Goal: Task Accomplishment & Management: Use online tool/utility

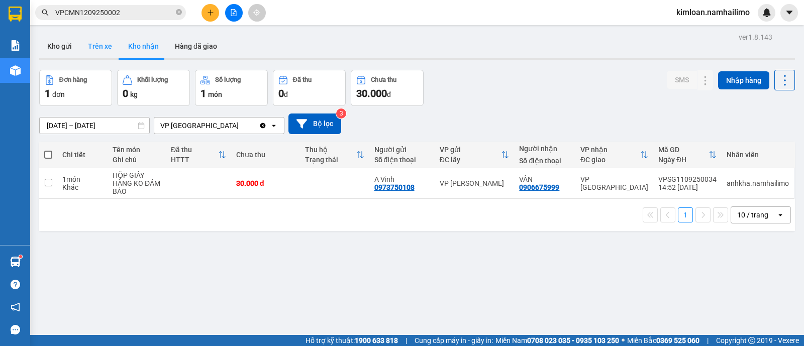
click at [109, 49] on button "Trên xe" at bounding box center [100, 46] width 40 height 24
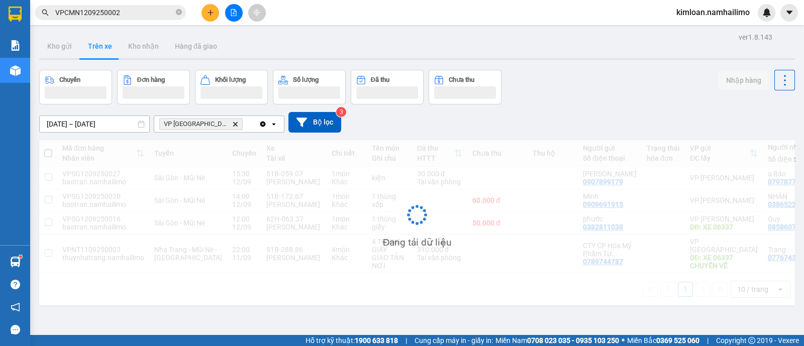
click at [232, 126] on icon "Delete" at bounding box center [235, 124] width 6 height 6
click at [214, 126] on div "Chọn văn phòng nhận" at bounding box center [194, 124] width 69 height 10
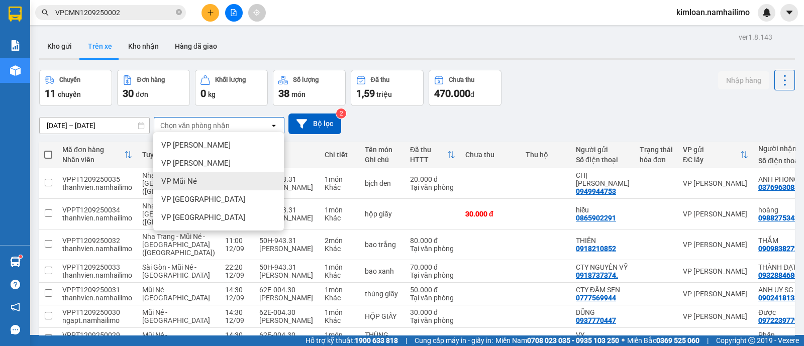
click at [183, 179] on span "VP Mũi Né" at bounding box center [179, 181] width 36 height 10
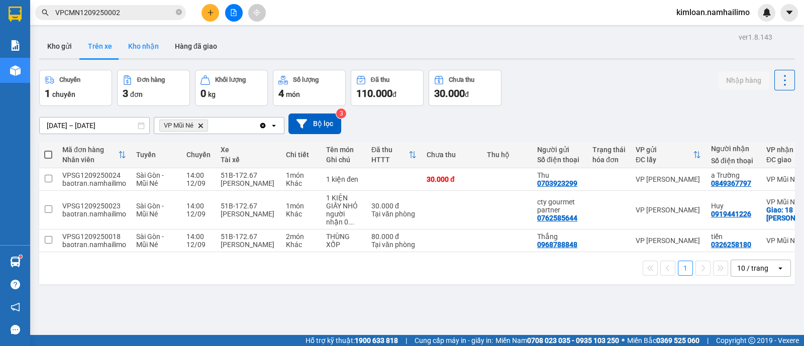
click at [126, 41] on button "Kho nhận" at bounding box center [143, 46] width 47 height 24
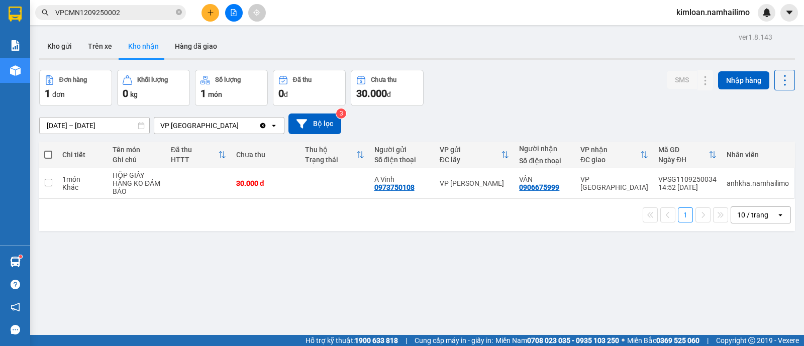
click at [420, 285] on div "ver 1.8.143 Kho gửi Trên xe Kho nhận Hàng đã giao Đơn hàng 1 đơn Khối lượng 0 k…" at bounding box center [417, 203] width 764 height 346
click at [410, 273] on div "ver 1.8.143 Kho gửi Trên xe Kho nhận Hàng đã giao Đơn hàng 1 đơn Khối lượng 0 k…" at bounding box center [417, 203] width 764 height 346
click at [243, 307] on div "ver 1.8.143 Kho gửi Trên xe Kho nhận Hàng đã giao Đơn hàng 1 đơn Khối lượng 0 k…" at bounding box center [417, 203] width 764 height 346
click at [355, 281] on div "ver 1.8.143 Kho gửi Trên xe Kho nhận Hàng đã giao Đơn hàng 1 đơn Khối lượng 0 k…" at bounding box center [417, 203] width 764 height 346
click at [106, 47] on button "Trên xe" at bounding box center [100, 46] width 40 height 24
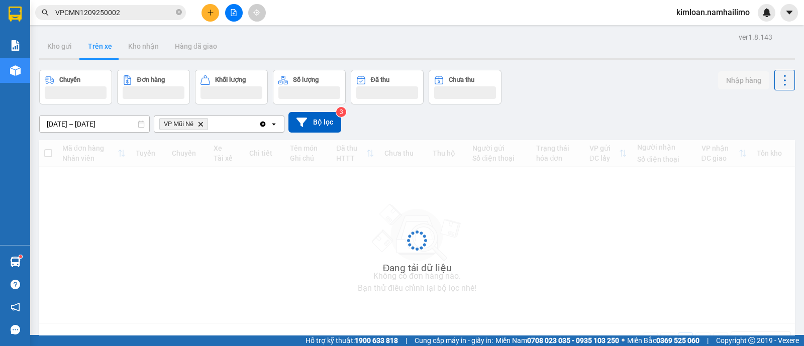
click at [201, 122] on icon "Delete" at bounding box center [201, 124] width 6 height 6
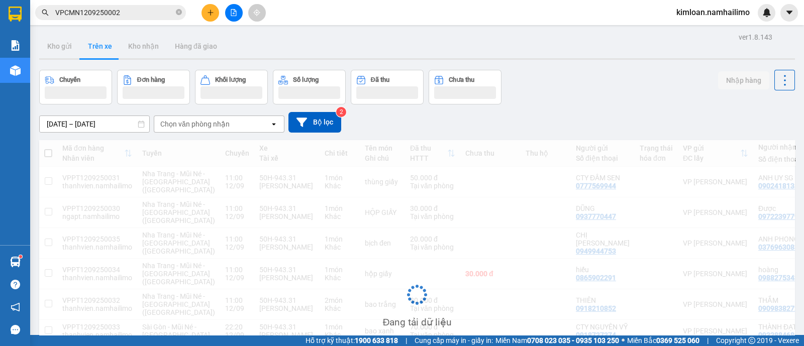
click at [201, 122] on div "Chọn văn phòng nhận" at bounding box center [194, 124] width 69 height 10
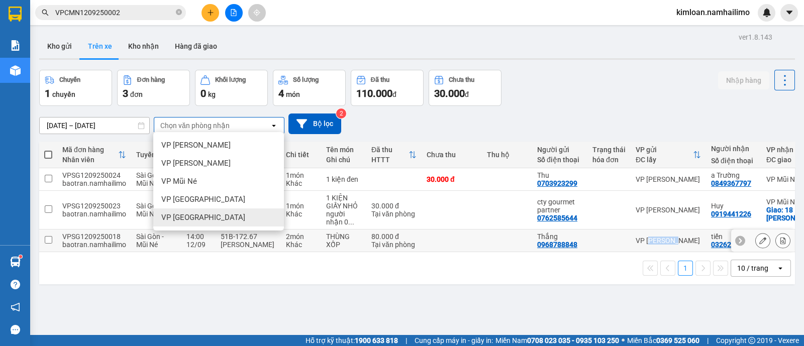
drag, startPoint x: 648, startPoint y: 251, endPoint x: 674, endPoint y: 249, distance: 26.2
click at [674, 249] on td "VP [PERSON_NAME]" at bounding box center [668, 241] width 75 height 23
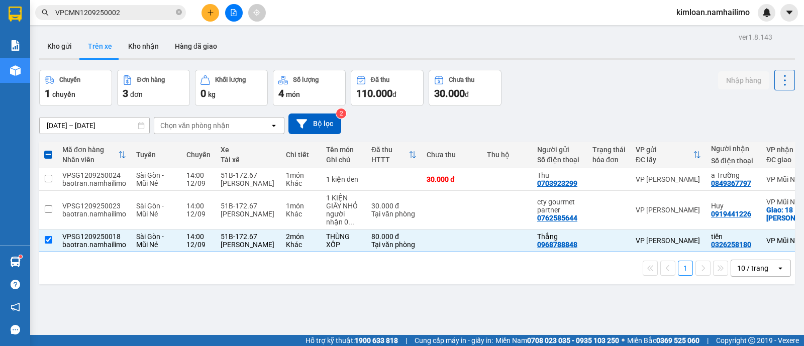
click at [540, 314] on div "ver 1.8.143 Kho gửi Trên xe Kho nhận Hàng đã giao Chuyến 1 chuyến Đơn hàng 3 đơ…" at bounding box center [417, 203] width 764 height 346
click at [51, 241] on input "checkbox" at bounding box center [49, 240] width 8 height 8
checkbox input "false"
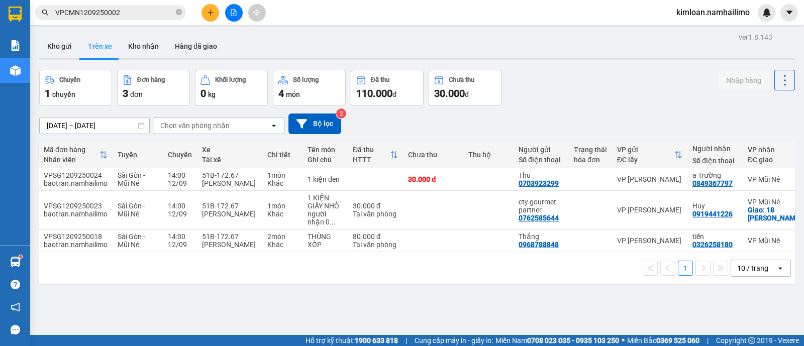
scroll to position [0, 22]
click at [378, 303] on div "ver 1.8.143 Kho gửi Trên xe Kho nhận Hàng đã giao Chuyến 1 chuyến Đơn hàng 3 đơ…" at bounding box center [417, 203] width 764 height 346
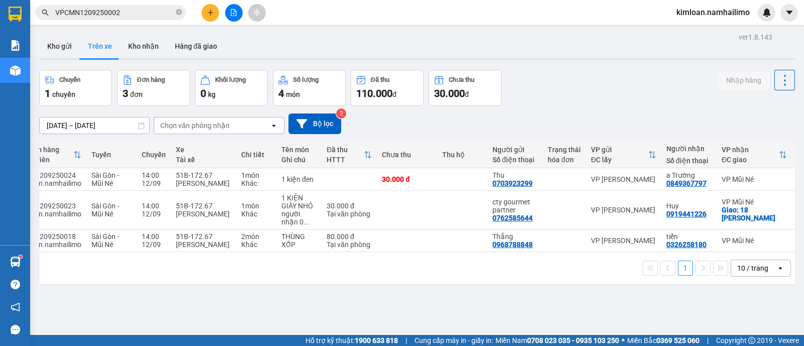
scroll to position [0, 46]
click at [206, 124] on div "Chọn văn phòng nhận" at bounding box center [194, 126] width 69 height 10
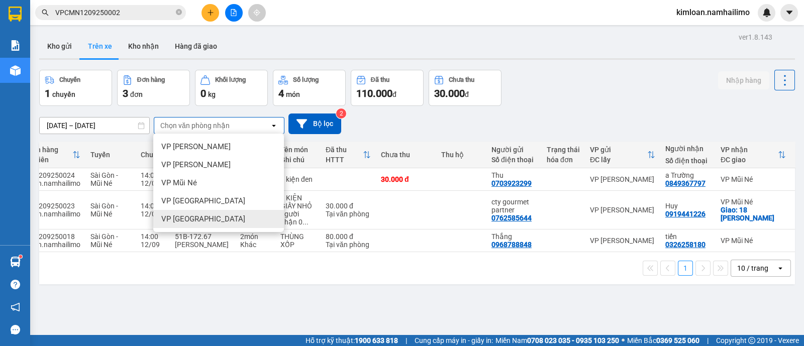
click at [212, 216] on div "VP [GEOGRAPHIC_DATA]" at bounding box center [218, 219] width 131 height 18
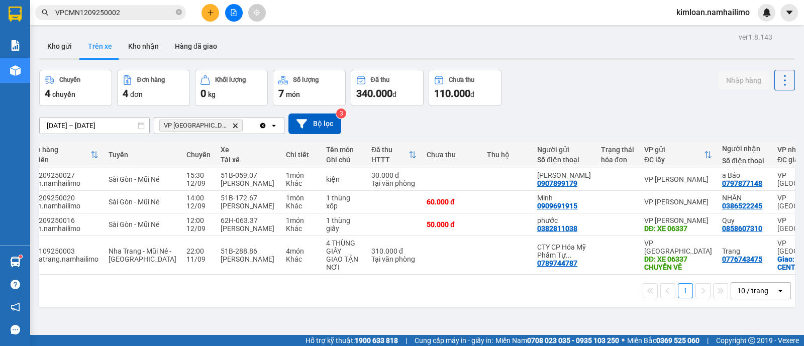
click at [401, 300] on div "1 10 / trang open" at bounding box center [417, 290] width 748 height 17
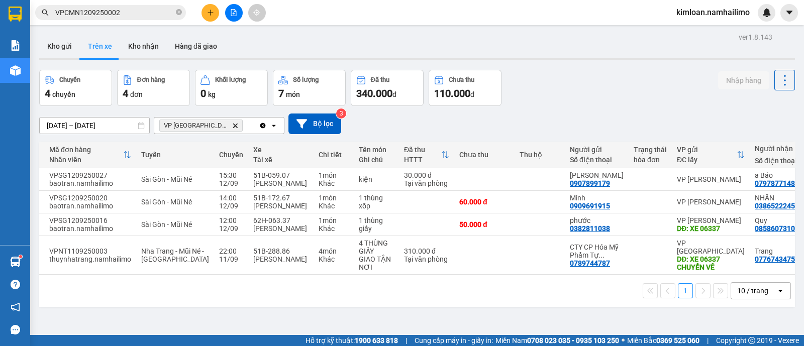
scroll to position [0, 0]
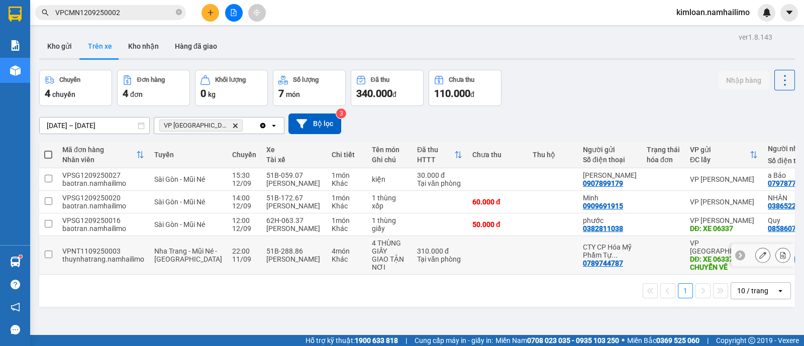
click at [53, 252] on td at bounding box center [48, 255] width 18 height 39
checkbox input "true"
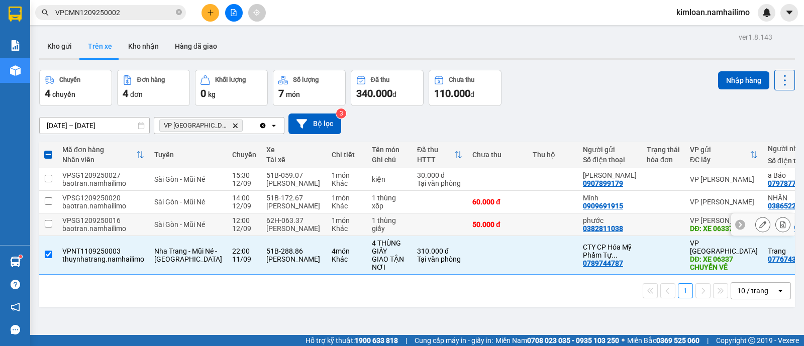
click at [48, 218] on td at bounding box center [48, 225] width 18 height 23
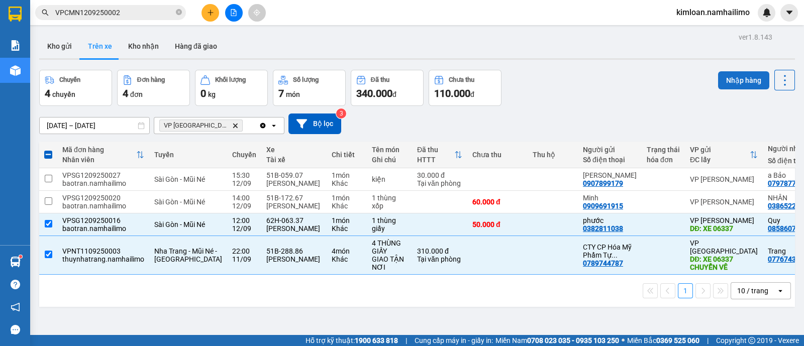
click at [722, 74] on button "Nhập hàng" at bounding box center [743, 80] width 51 height 18
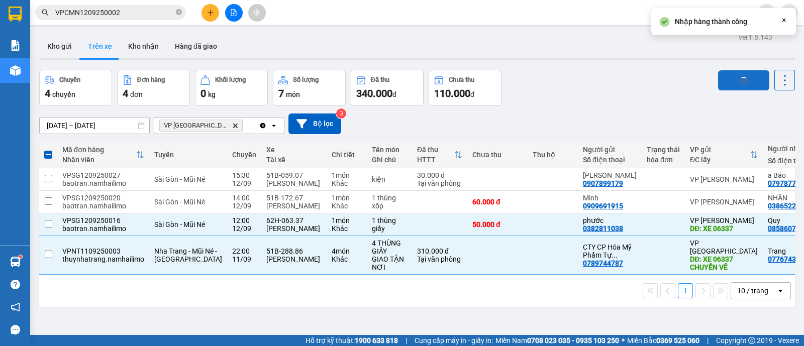
checkbox input "false"
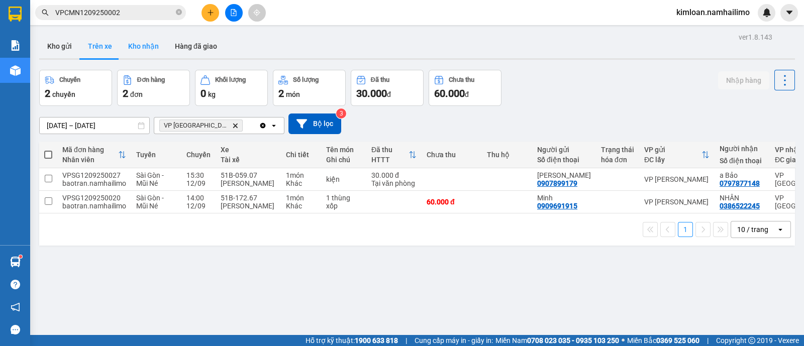
drag, startPoint x: 142, startPoint y: 49, endPoint x: 153, endPoint y: 49, distance: 11.6
click at [142, 49] on button "Kho nhận" at bounding box center [143, 46] width 47 height 24
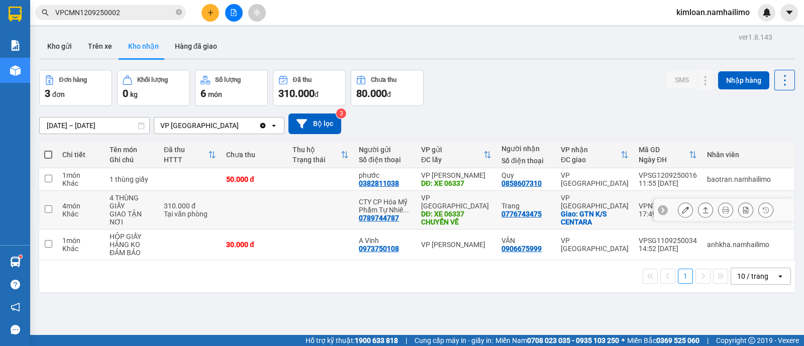
click at [53, 210] on td at bounding box center [48, 210] width 18 height 39
checkbox input "true"
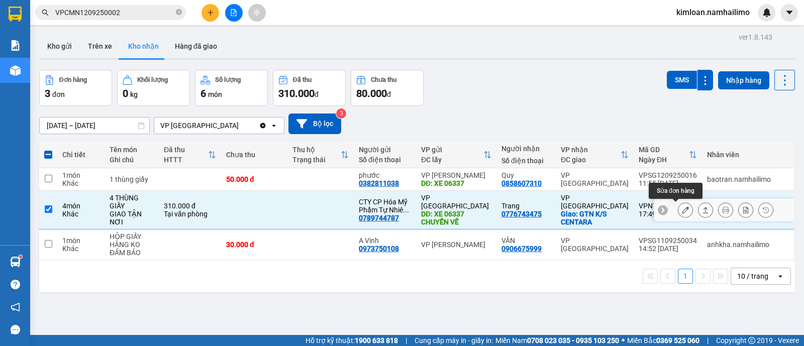
click at [682, 207] on icon at bounding box center [685, 210] width 7 height 7
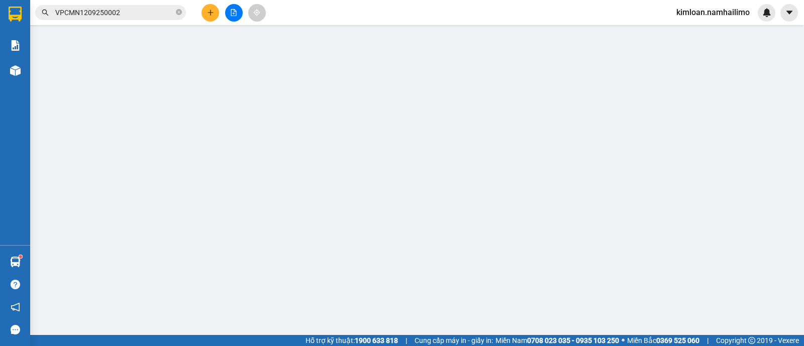
type input "0789744787"
type input "CTY CP Hóa Mỹ Phẩm Tự Nhiên 718 [PERSON_NAME]"
type input "XE 06337 CHUYỂN VỀ"
type input "0776743475"
type input "Trang"
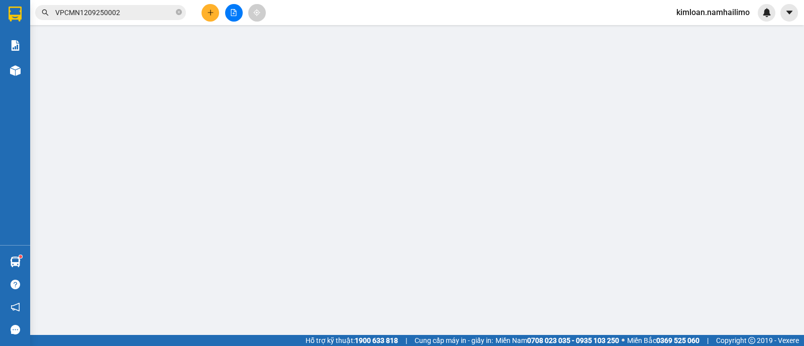
checkbox input "true"
type input "GTN K/S CENTARA"
type input "150.000"
type input "310.000"
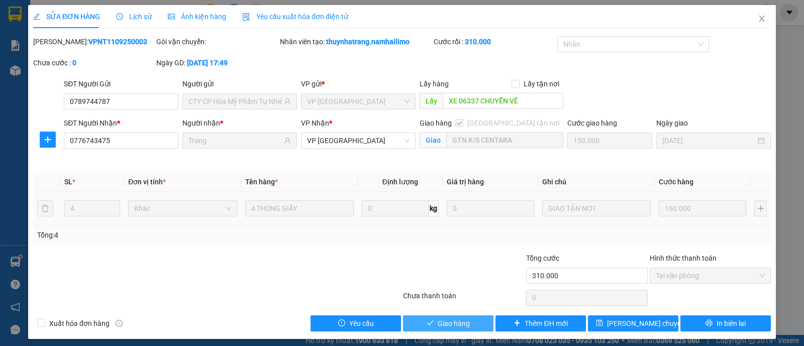
click at [444, 322] on span "Giao hàng" at bounding box center [454, 323] width 32 height 11
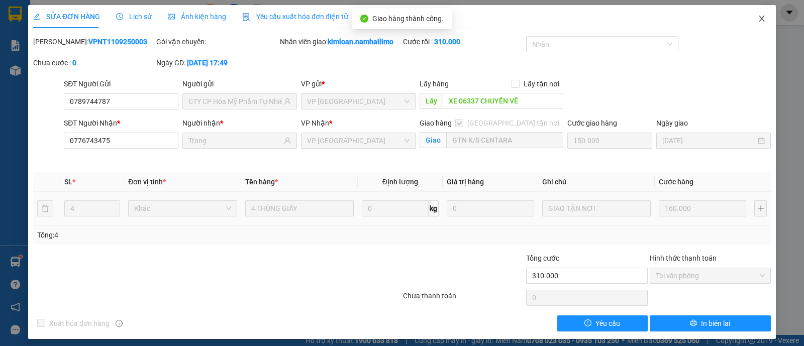
click at [758, 21] on icon "close" at bounding box center [762, 19] width 8 height 8
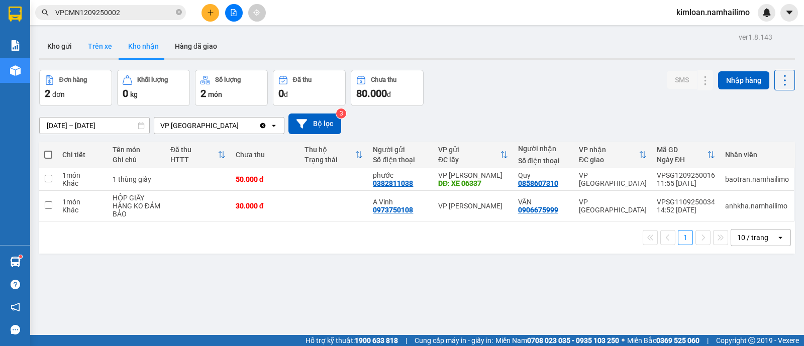
click at [93, 50] on button "Trên xe" at bounding box center [100, 46] width 40 height 24
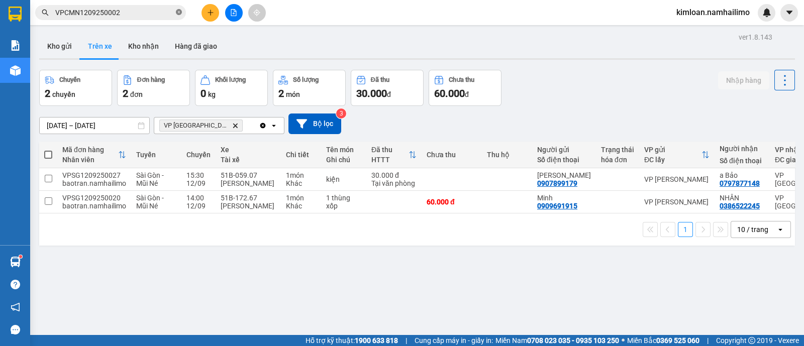
click at [179, 10] on icon "close-circle" at bounding box center [179, 12] width 6 height 6
click at [389, 282] on div "ver 1.8.143 Kho gửi Trên xe Kho nhận Hàng đã giao Chuyến 2 chuyến Đơn hàng 2 đơ…" at bounding box center [417, 203] width 764 height 346
click at [143, 46] on button "Kho nhận" at bounding box center [143, 46] width 47 height 24
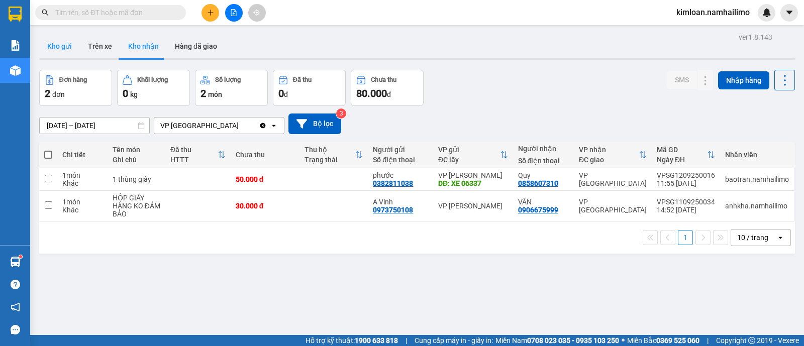
click at [53, 41] on button "Kho gửi" at bounding box center [59, 46] width 41 height 24
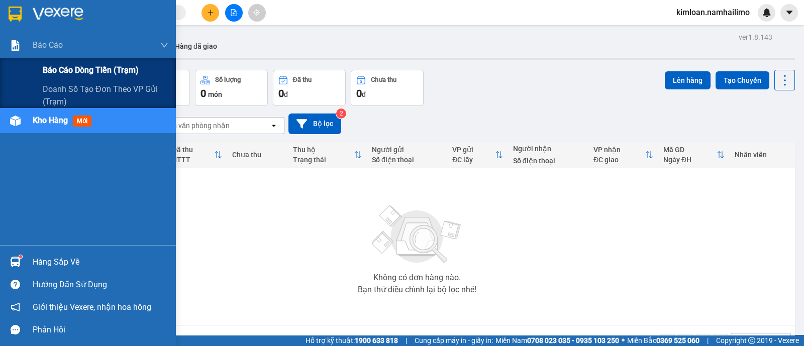
click at [68, 73] on span "Báo cáo dòng tiền (trạm)" at bounding box center [91, 70] width 96 height 13
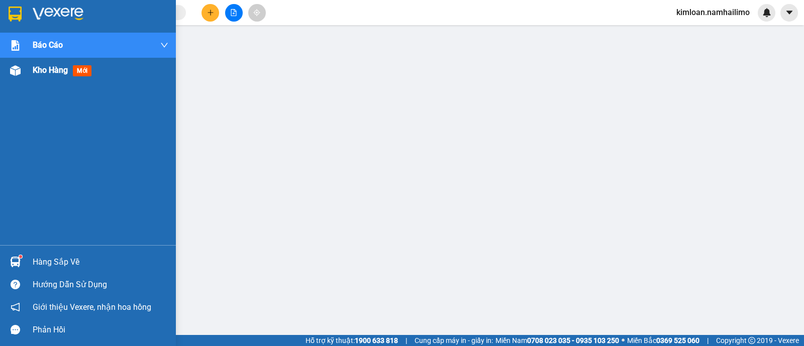
click at [59, 71] on span "Kho hàng" at bounding box center [50, 70] width 35 height 10
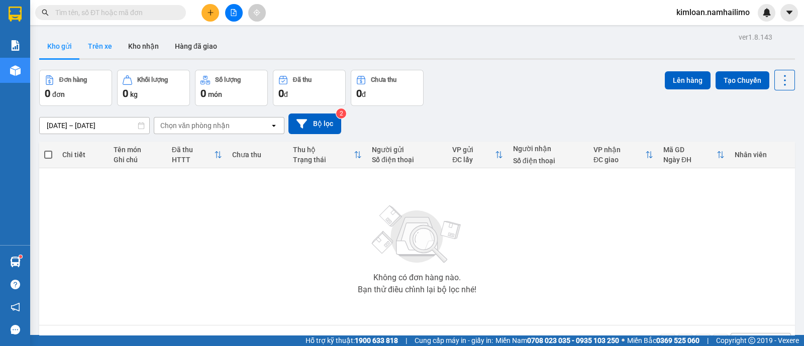
click at [111, 46] on button "Trên xe" at bounding box center [100, 46] width 40 height 24
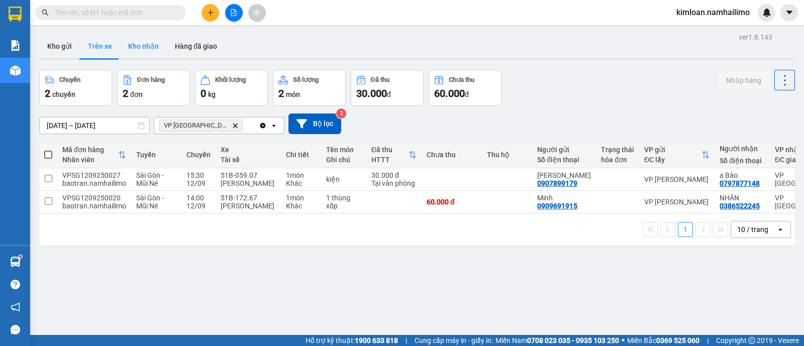
click at [148, 48] on button "Kho nhận" at bounding box center [143, 46] width 47 height 24
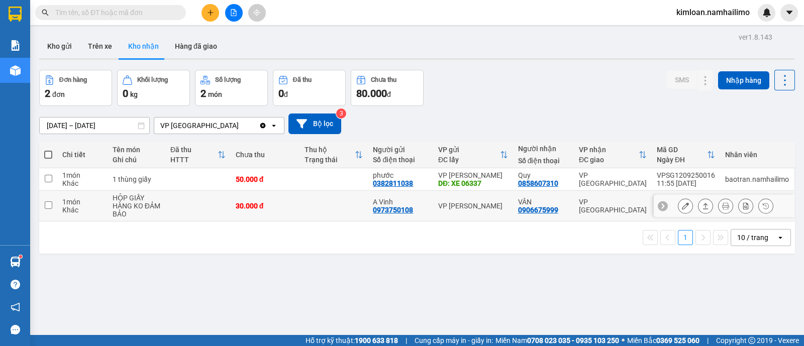
click at [60, 213] on td "1 món Khác" at bounding box center [82, 206] width 50 height 31
checkbox input "true"
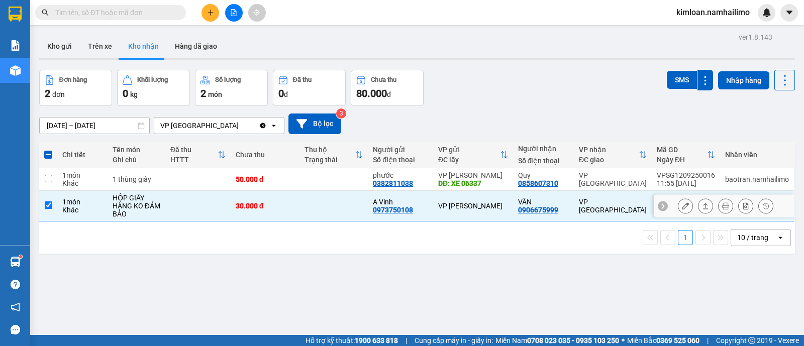
click at [682, 205] on icon at bounding box center [685, 206] width 7 height 7
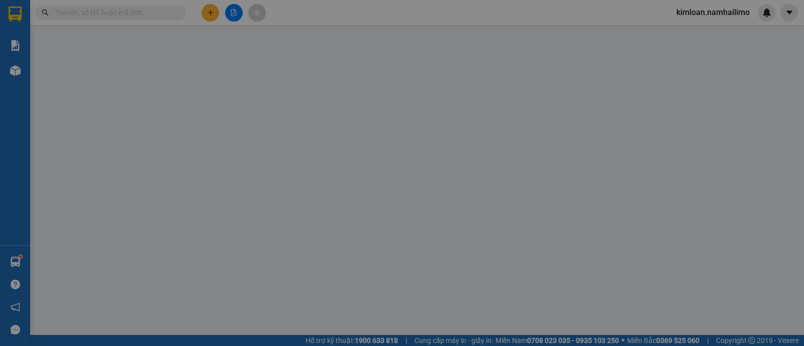
type input "0973750108"
type input "A Vinh"
type input "0906675999"
type input "VÂN"
type input "30.000"
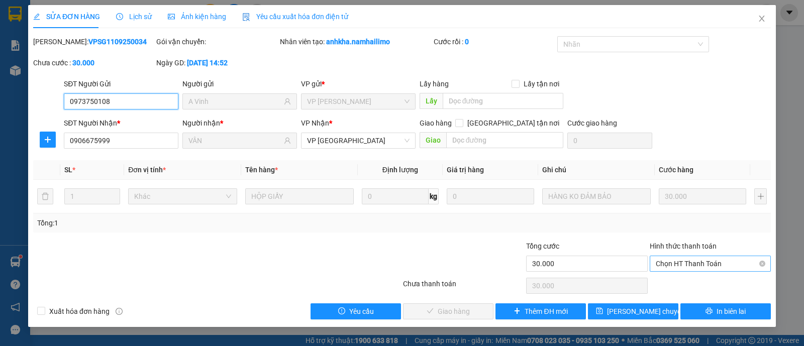
click at [685, 265] on span "Chọn HT Thanh Toán" at bounding box center [710, 263] width 109 height 15
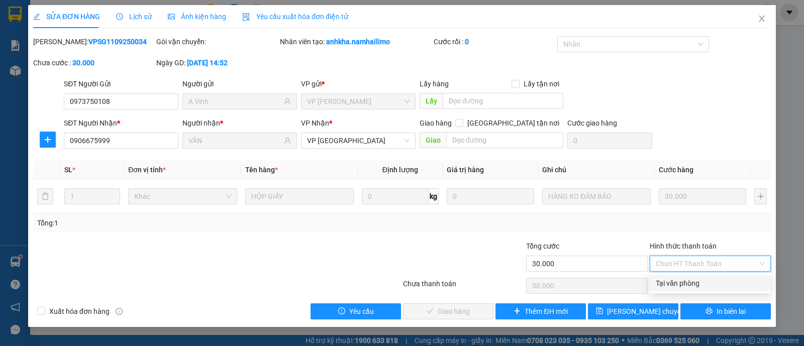
click at [682, 279] on div "Tại văn phòng" at bounding box center [710, 283] width 109 height 11
type input "0"
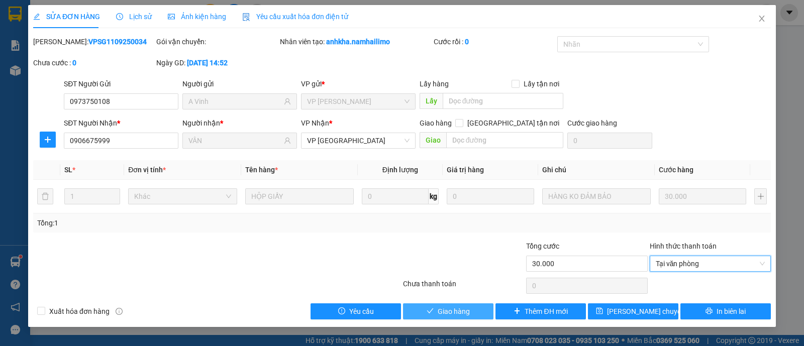
click at [455, 309] on span "Giao hàng" at bounding box center [454, 311] width 32 height 11
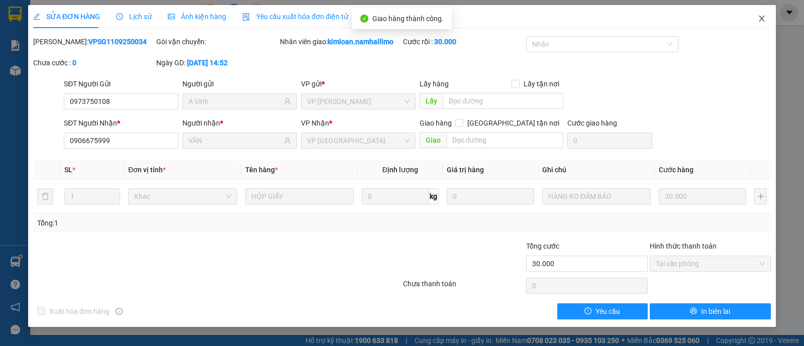
click at [758, 12] on span "Close" at bounding box center [762, 19] width 28 height 28
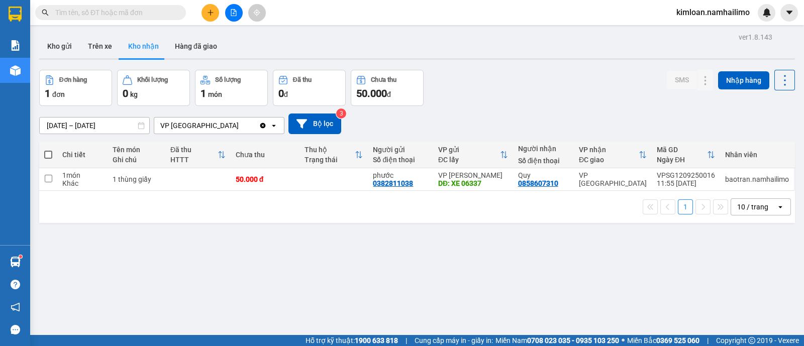
click at [402, 271] on div "ver 1.8.143 Kho gửi Trên xe Kho nhận Hàng đã giao Đơn hàng 1 đơn Khối lượng 0 k…" at bounding box center [417, 203] width 764 height 346
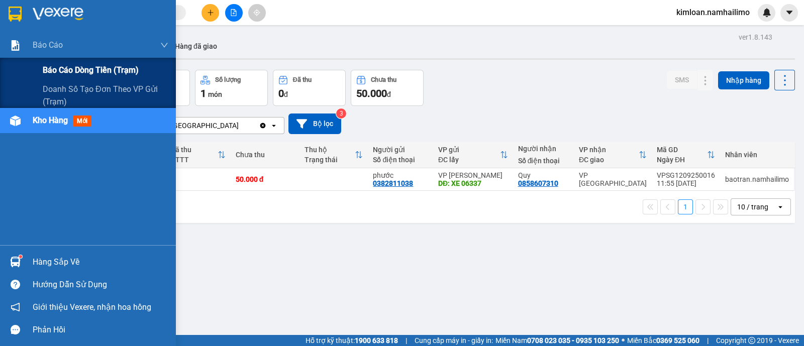
click at [58, 67] on span "Báo cáo dòng tiền (trạm)" at bounding box center [91, 70] width 96 height 13
